Goal: Information Seeking & Learning: Compare options

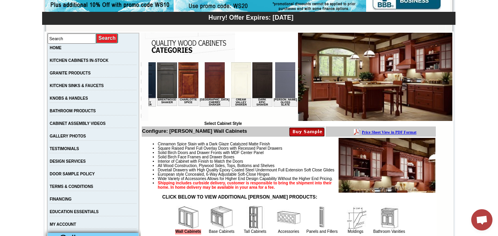
scroll to position [118, 0]
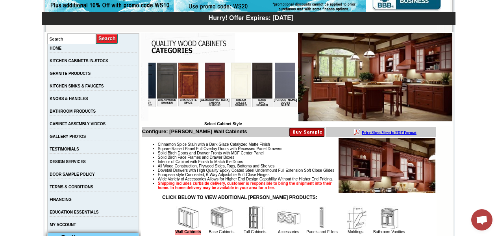
click at [206, 86] on img at bounding box center [214, 81] width 20 height 36
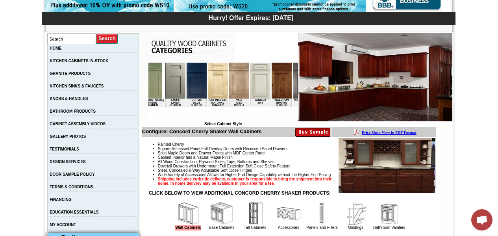
scroll to position [0, 1370]
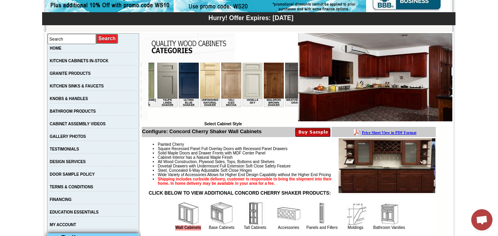
click at [311, 86] on img at bounding box center [321, 81] width 20 height 36
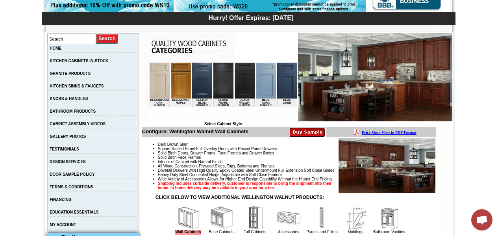
scroll to position [0, 113]
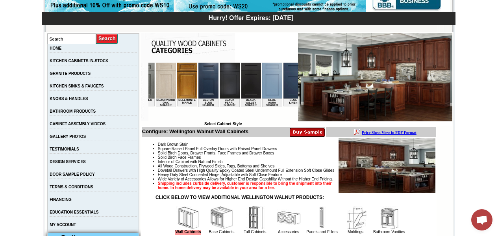
click at [179, 84] on img at bounding box center [187, 81] width 20 height 36
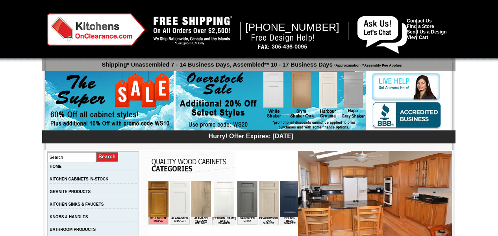
scroll to position [79, 0]
